Goal: Navigation & Orientation: Find specific page/section

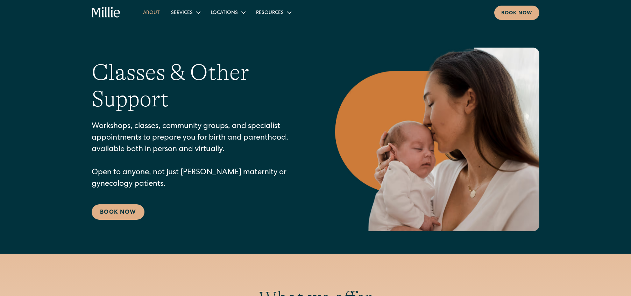
click at [152, 15] on link "About" at bounding box center [151, 13] width 28 height 12
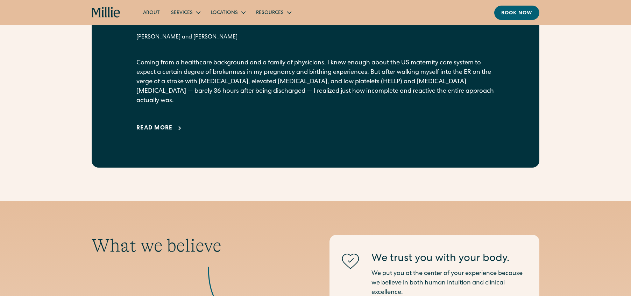
scroll to position [543, 0]
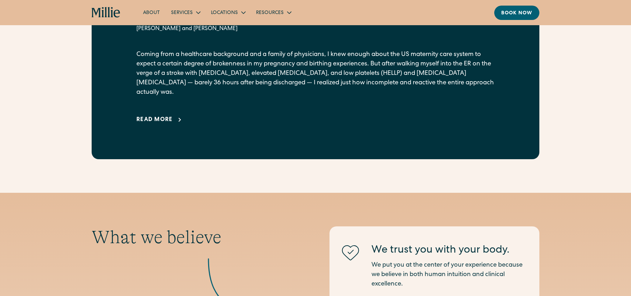
click at [165, 116] on div "Read more" at bounding box center [154, 120] width 36 height 8
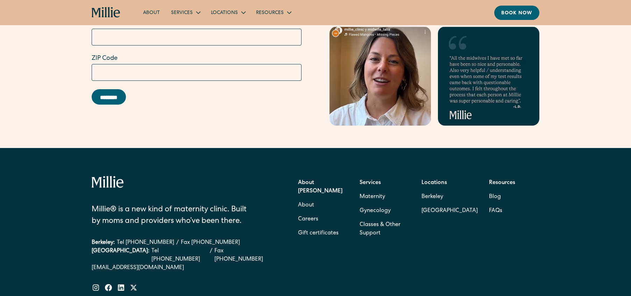
scroll to position [2885, 0]
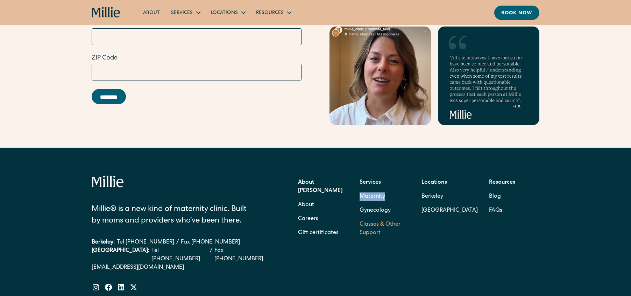
click at [376, 217] on link "Classes & Other Support" at bounding box center [384, 228] width 50 height 22
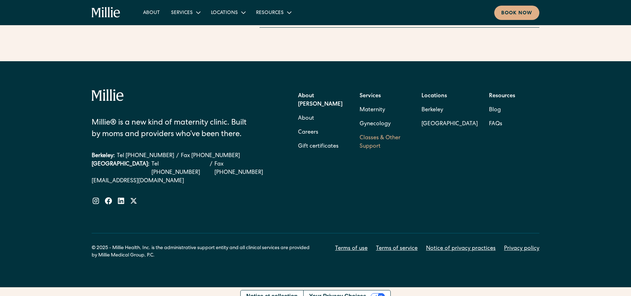
scroll to position [1116, 0]
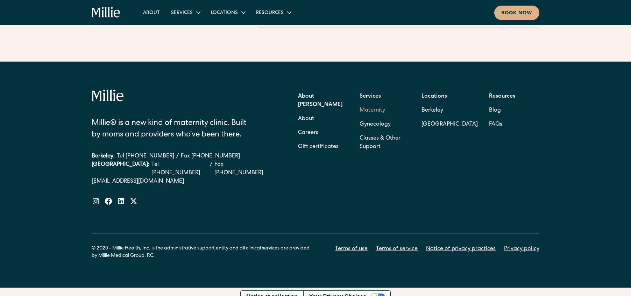
click at [376, 110] on link "Maternity" at bounding box center [372, 110] width 26 height 14
